Goal: Information Seeking & Learning: Learn about a topic

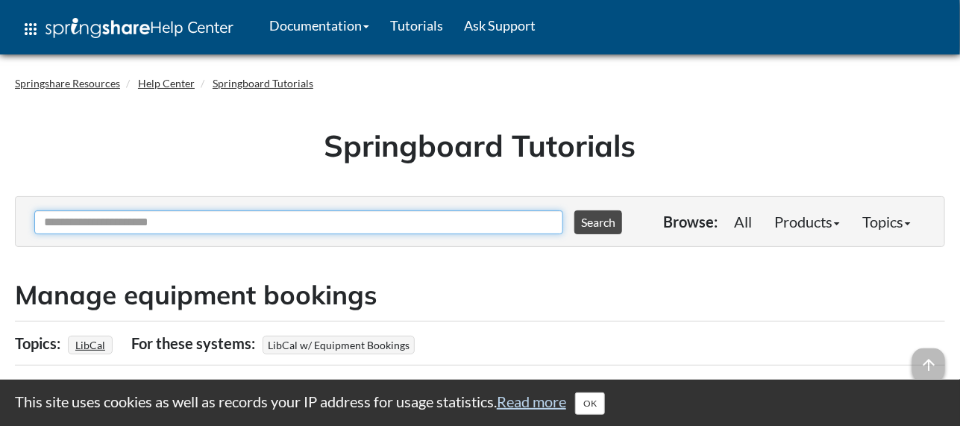
click at [263, 224] on input "Ask Another Question" at bounding box center [298, 222] width 529 height 24
type input "**********"
click at [575, 210] on button "Search" at bounding box center [599, 222] width 48 height 24
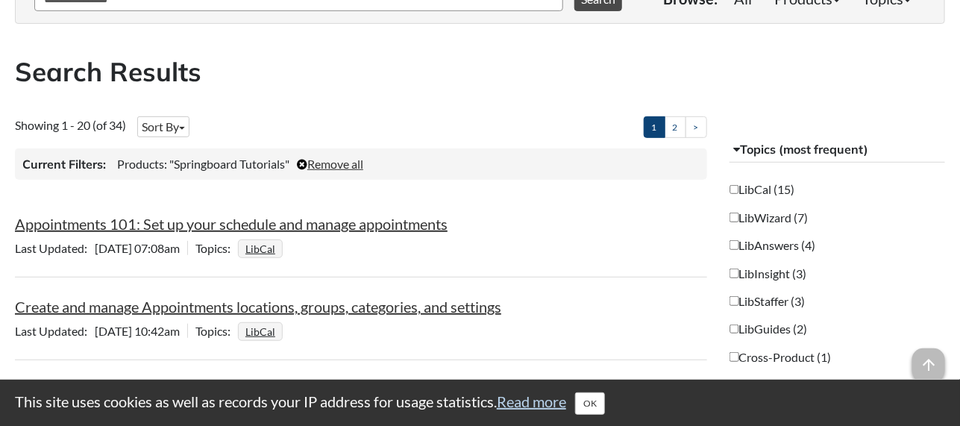
scroll to position [372, 0]
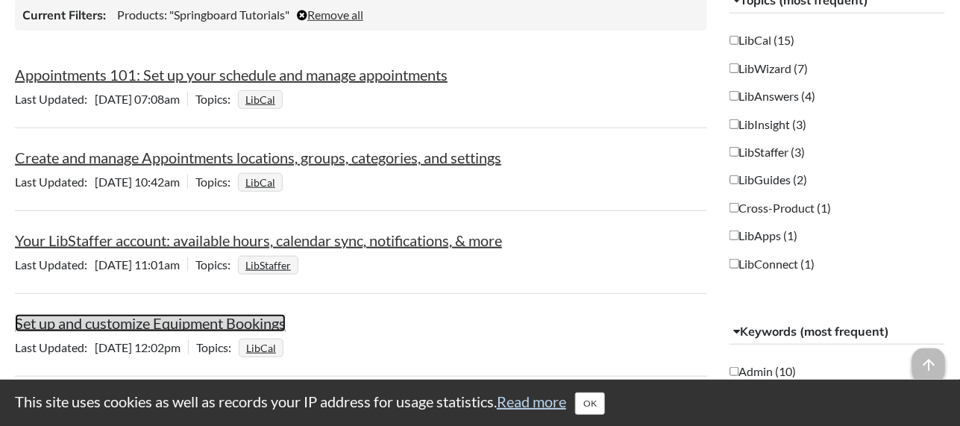
click at [246, 324] on link "Set up and customize Equipment Bookings" at bounding box center [150, 323] width 271 height 18
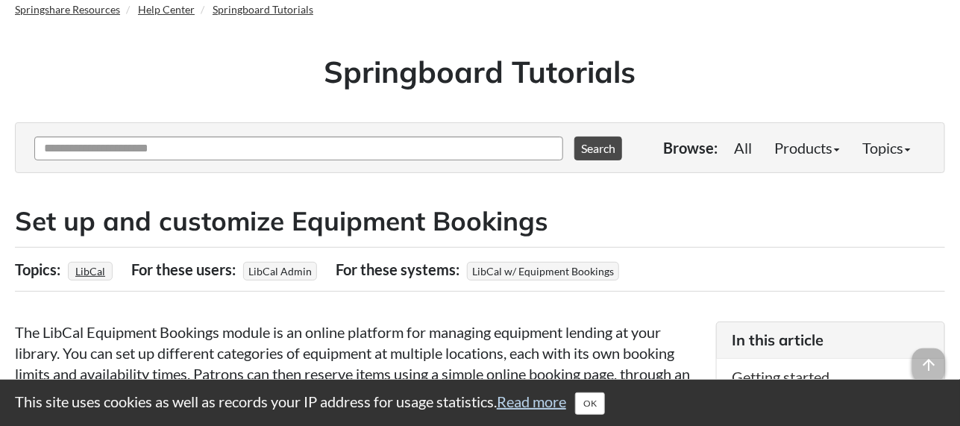
scroll to position [298, 0]
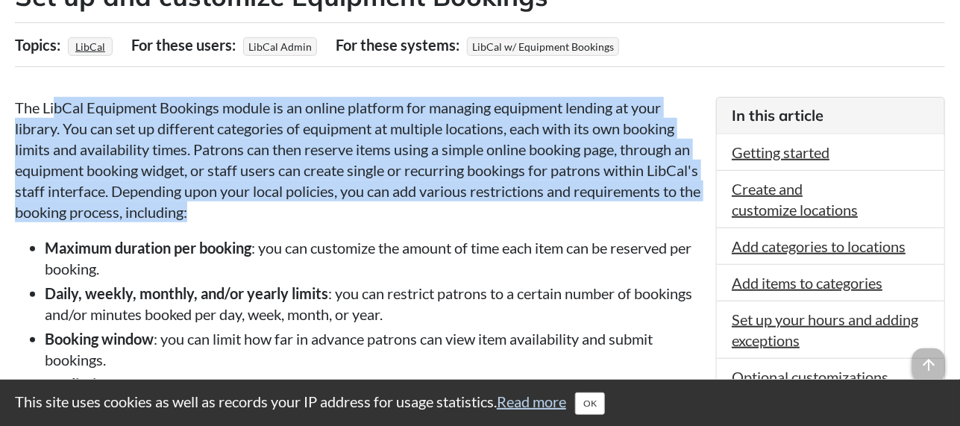
drag, startPoint x: 53, startPoint y: 105, endPoint x: 369, endPoint y: 214, distance: 333.9
click at [369, 214] on p "The LibCal Equipment Bookings module is an online platform for managing equipme…" at bounding box center [358, 159] width 687 height 125
drag, startPoint x: 369, startPoint y: 214, endPoint x: 0, endPoint y: 99, distance: 386.1
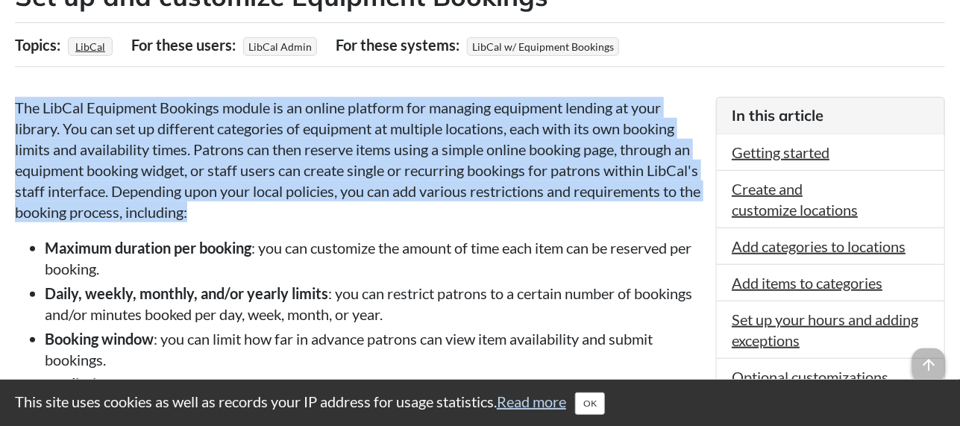
click at [296, 209] on p "The LibCal Equipment Bookings module is an online platform for managing equipme…" at bounding box center [358, 159] width 687 height 125
